Goal: Check status

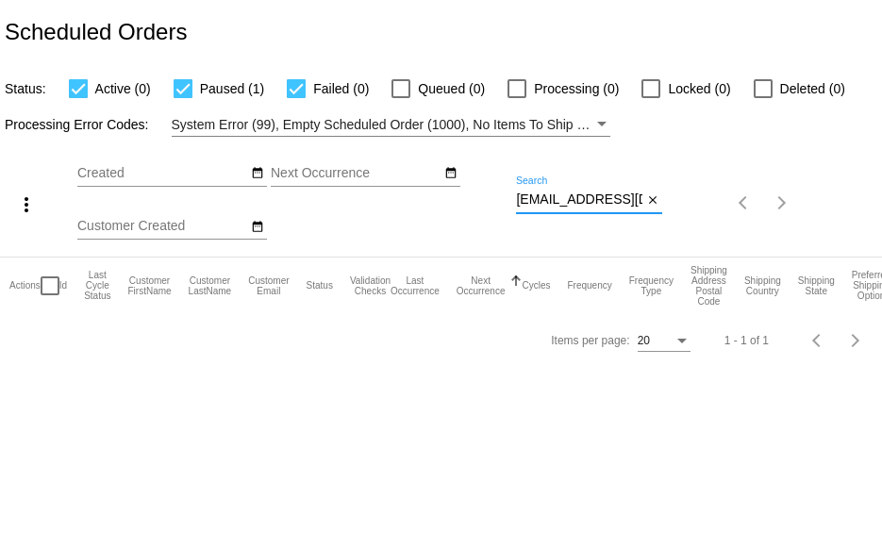
scroll to position [0, 9]
drag, startPoint x: 516, startPoint y: 200, endPoint x: 683, endPoint y: 201, distance: 167.0
click at [683, 201] on div "more_vert Aug Jan Feb Mar [DATE]" at bounding box center [441, 197] width 882 height 120
paste input "emailkatepulley@g"
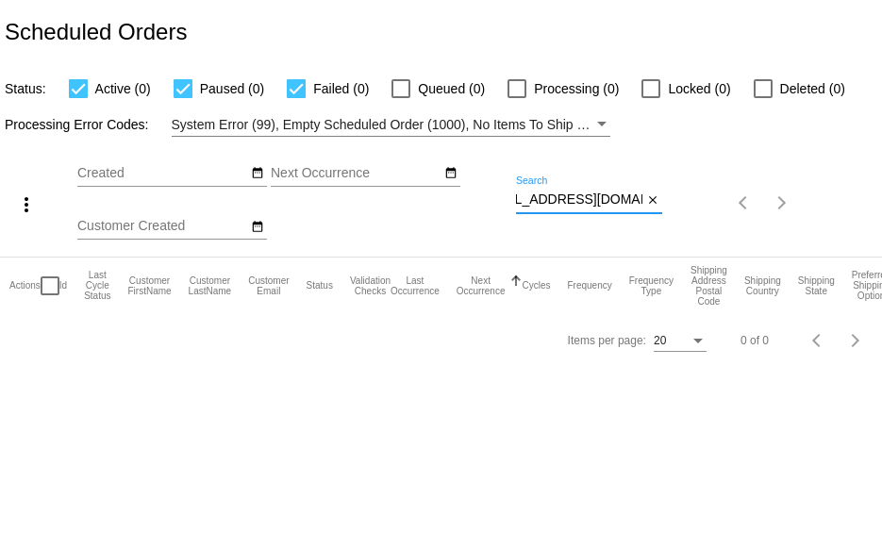
drag, startPoint x: 519, startPoint y: 199, endPoint x: 763, endPoint y: 126, distance: 254.9
click at [740, 147] on div "more_vert Aug Jan Feb Mar [DATE]" at bounding box center [441, 197] width 882 height 120
paste input "[EMAIL_ADDRESS]"
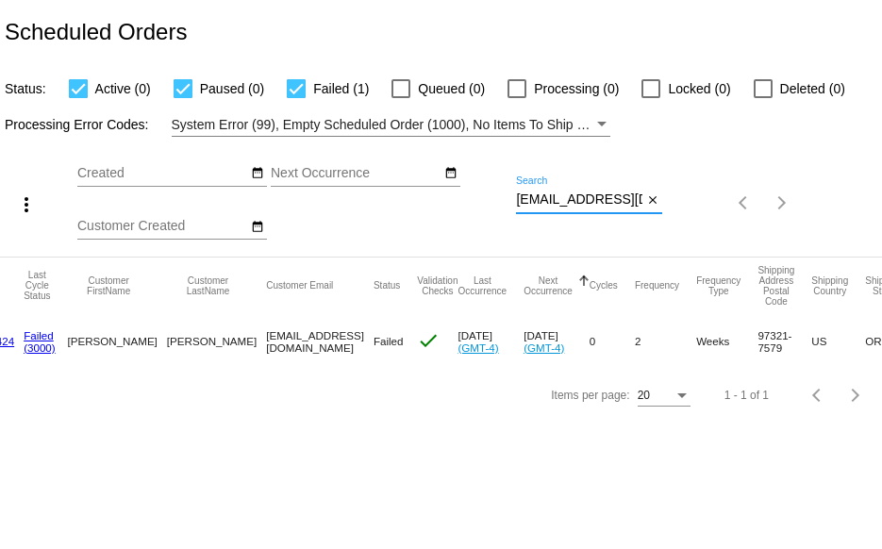
scroll to position [0, 0]
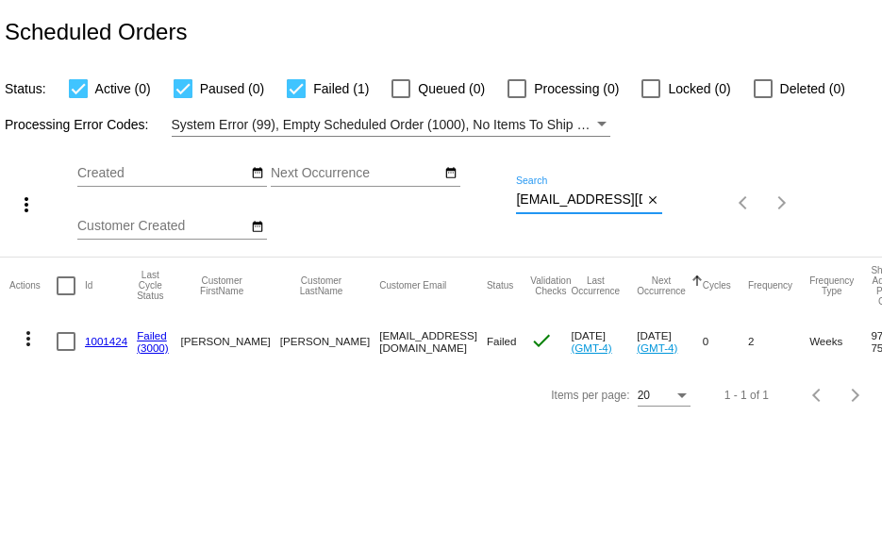
drag, startPoint x: 516, startPoint y: 203, endPoint x: 674, endPoint y: 191, distance: 158.9
click at [674, 191] on div "more_vert Aug Jan Feb Mar [DATE]" at bounding box center [441, 197] width 882 height 120
paste input "gregorys@gregorysteel"
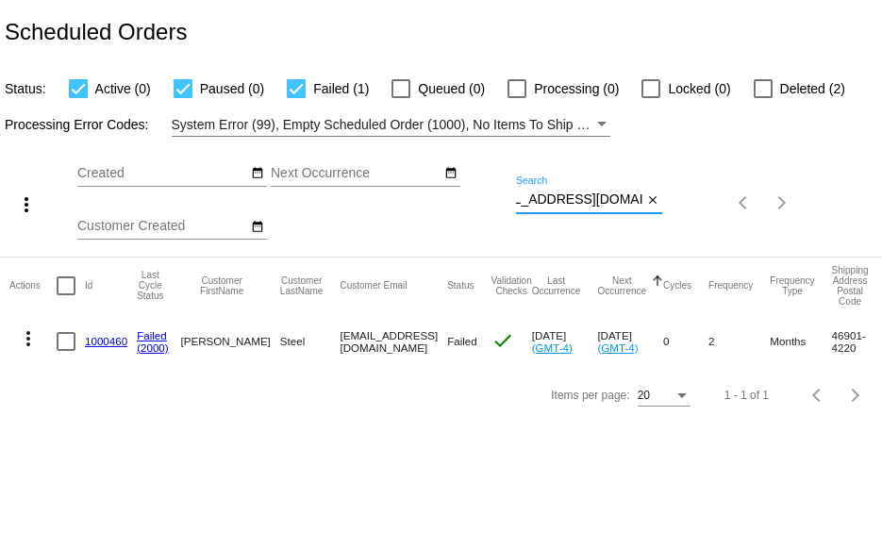
type input "[EMAIL_ADDRESS][DOMAIN_NAME]"
click at [769, 79] on div at bounding box center [763, 88] width 19 height 19
click at [763, 98] on input "Deleted (2)" at bounding box center [762, 98] width 1 height 1
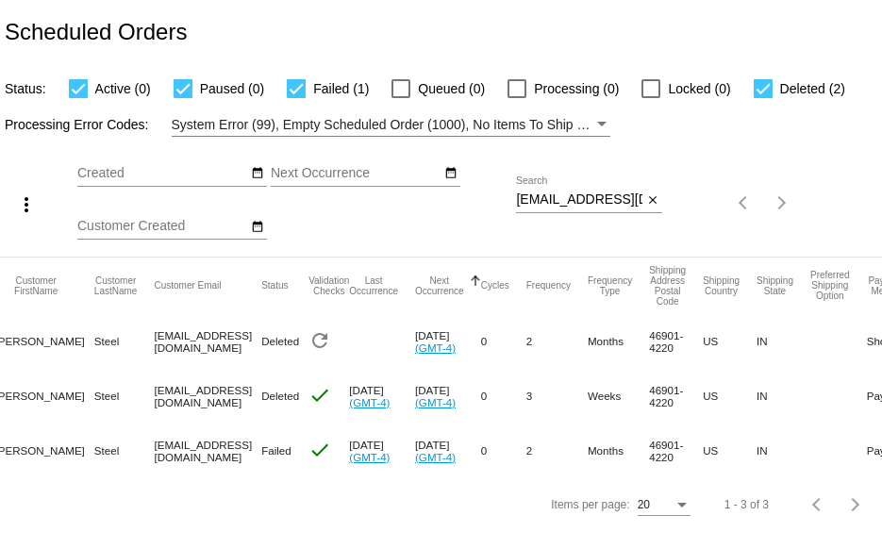
scroll to position [0, 0]
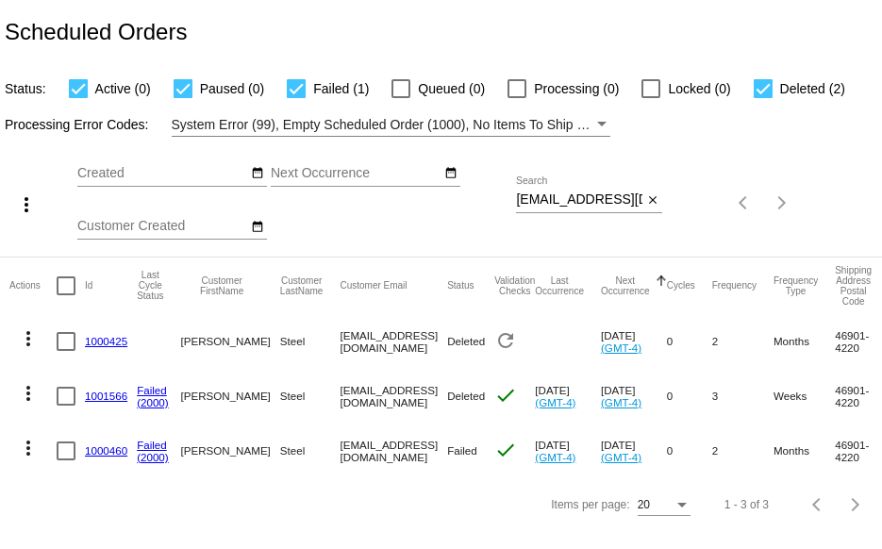
click at [760, 85] on div at bounding box center [763, 88] width 19 height 19
click at [762, 98] on input "Deleted (2)" at bounding box center [762, 98] width 1 height 1
checkbox input "false"
